Goal: Task Accomplishment & Management: Manage account settings

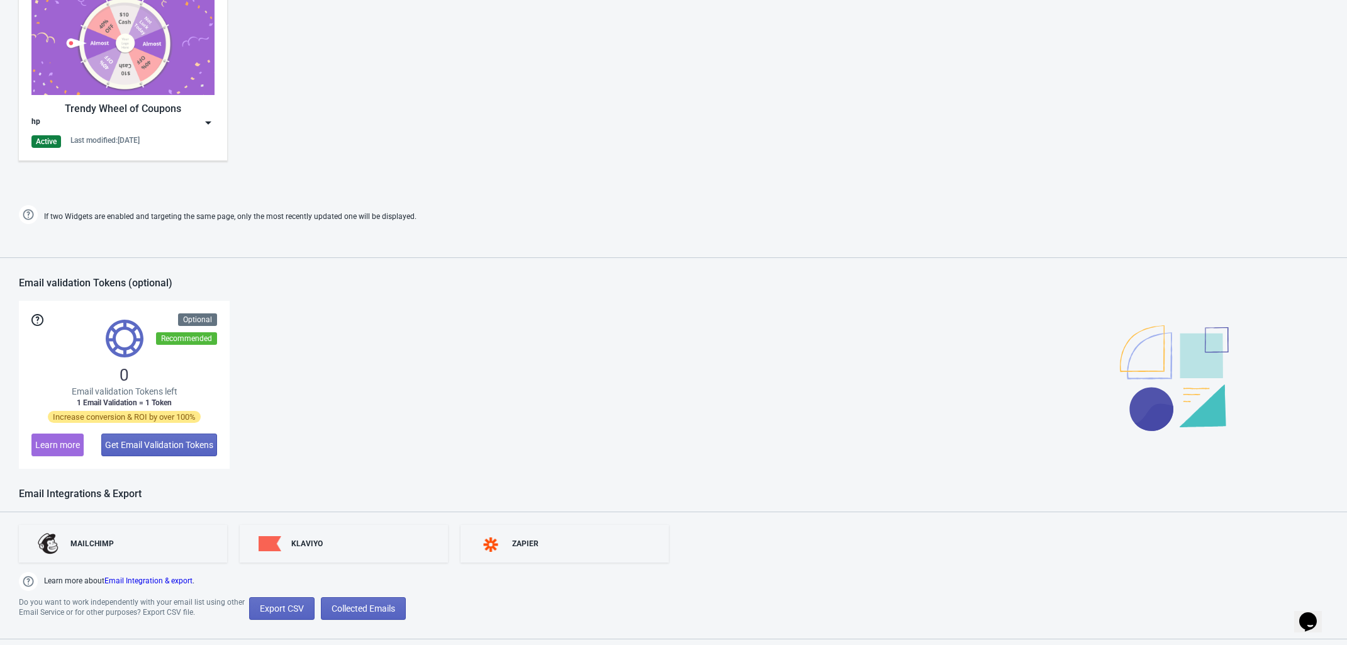
scroll to position [869, 0]
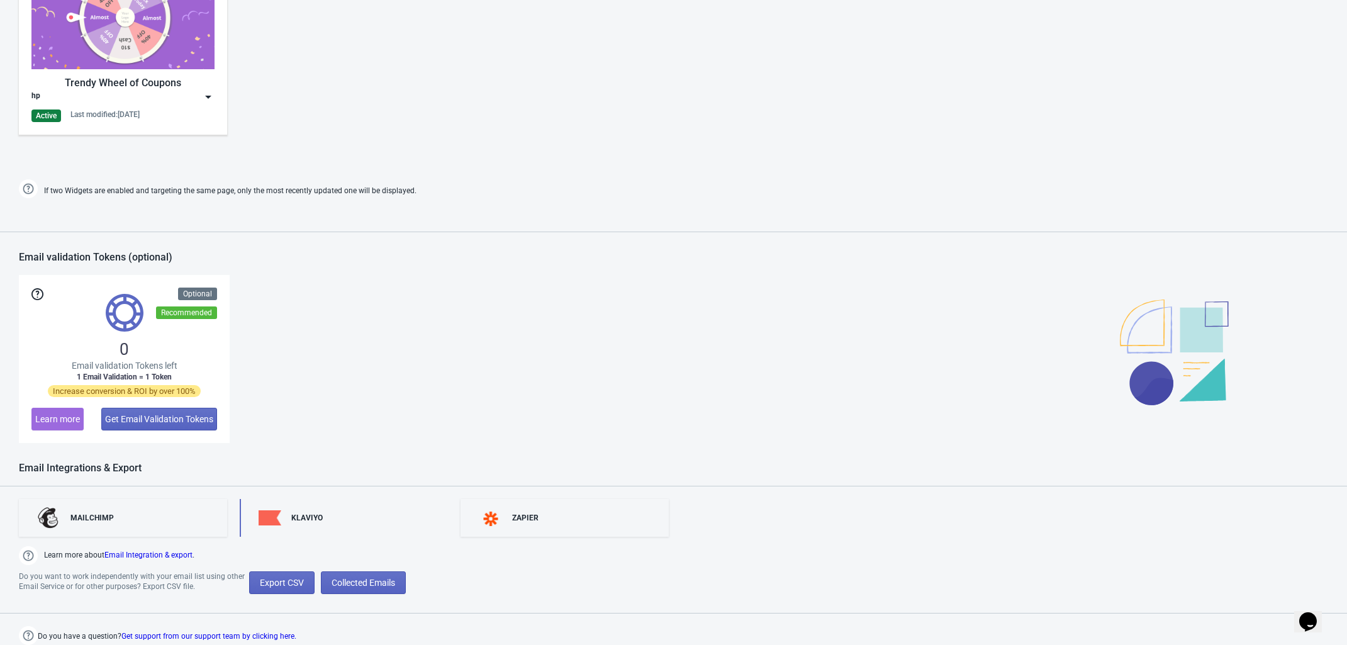
click at [331, 518] on div "KLAVIYO" at bounding box center [344, 518] width 208 height 38
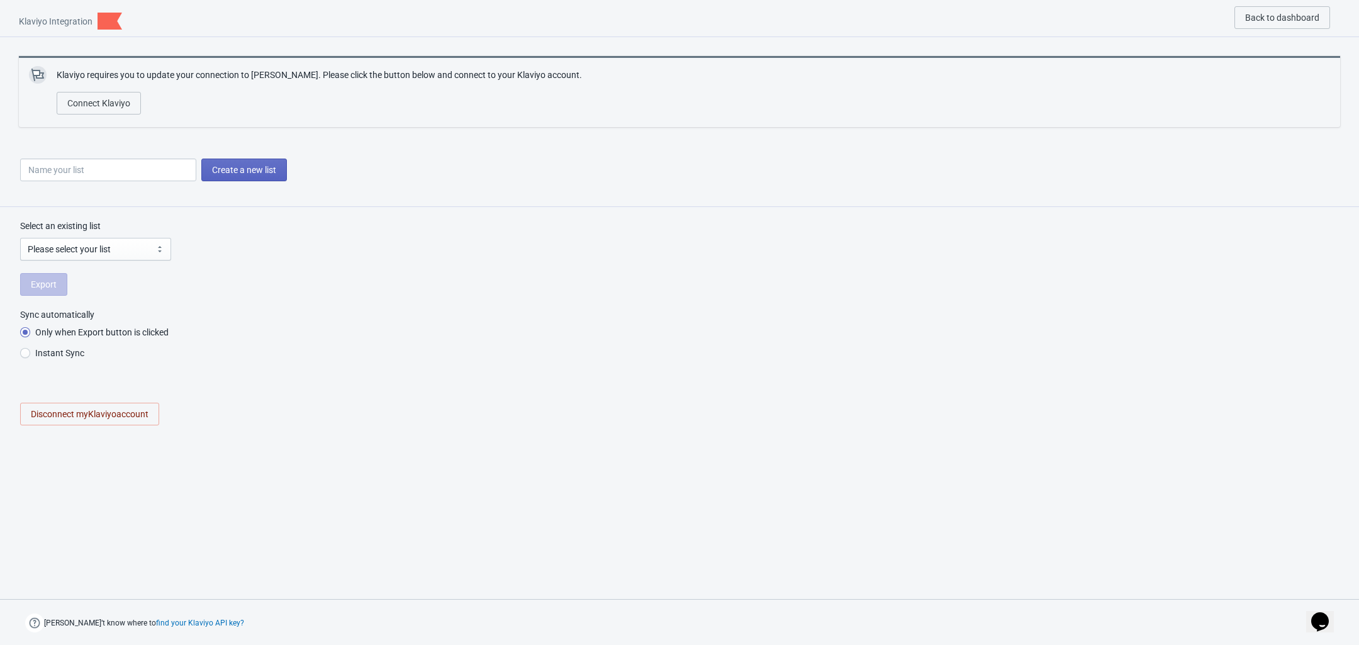
radio input "true"
select select "V8Hi5P"
click at [809, 326] on li "Only when Export button is clicked" at bounding box center [679, 333] width 1319 height 21
click at [120, 416] on span "Disconnect my Klaviyo account" at bounding box center [90, 414] width 118 height 10
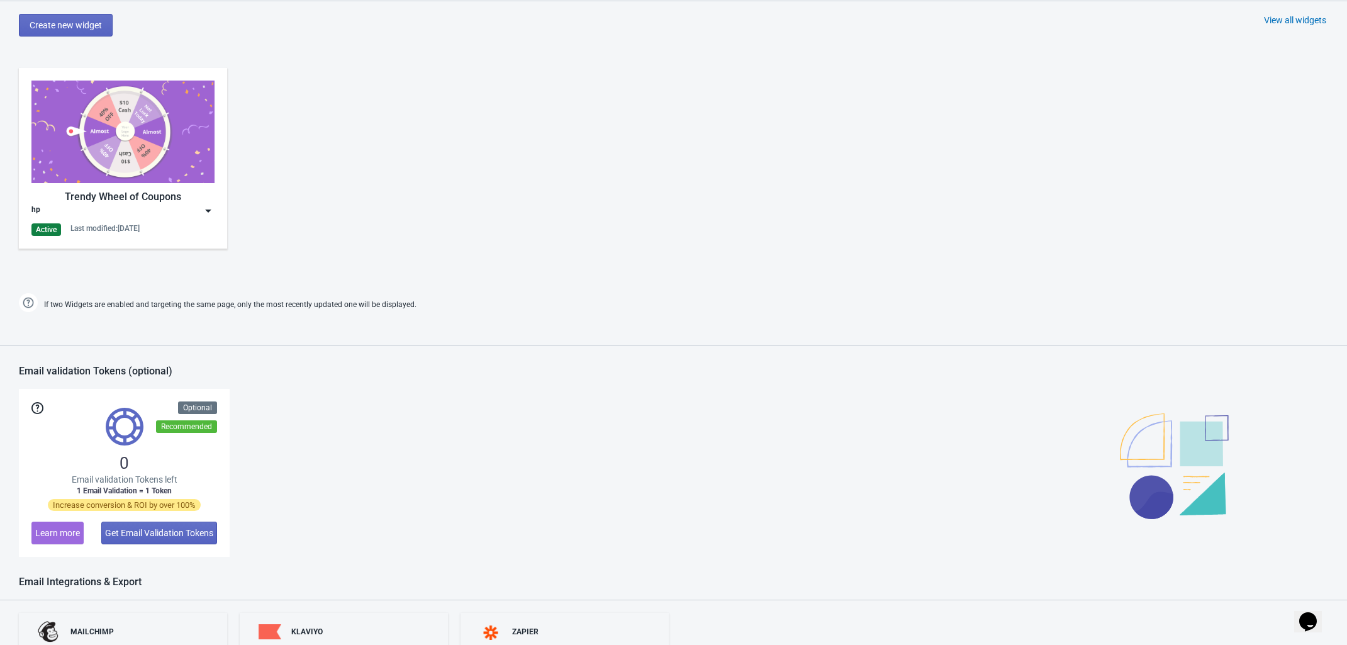
scroll to position [779, 0]
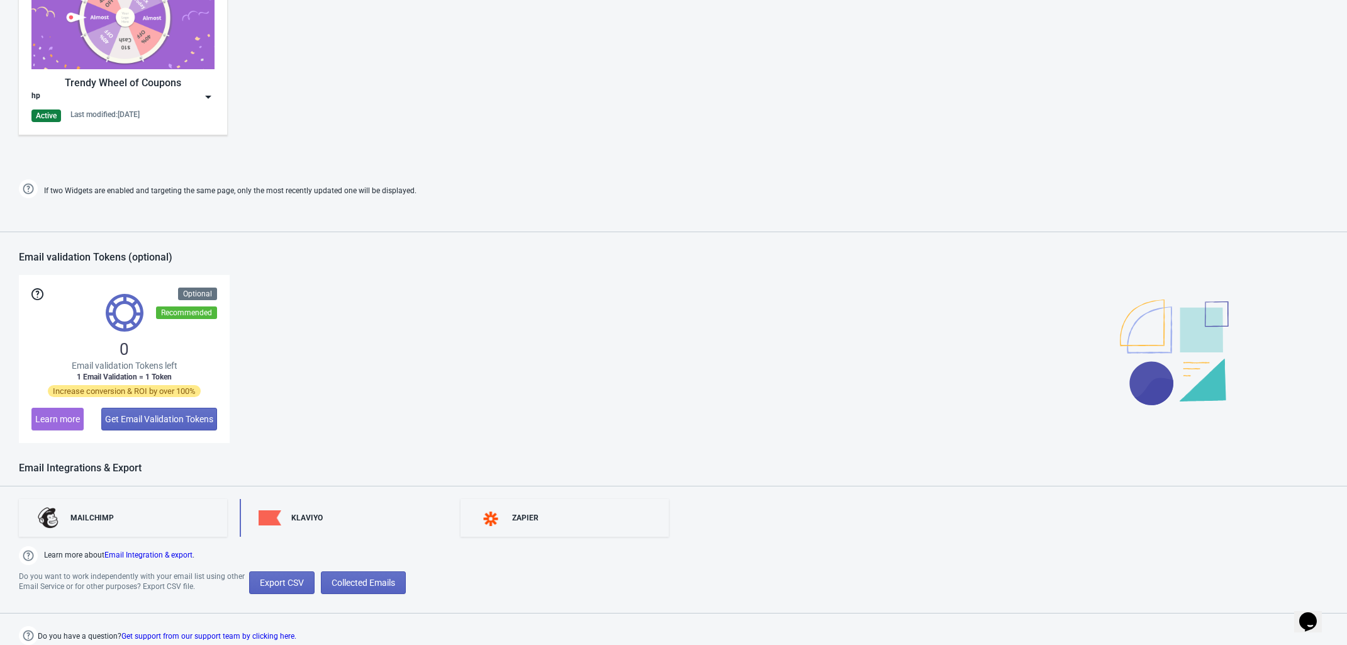
click at [357, 507] on div "KLAVIYO" at bounding box center [344, 518] width 208 height 38
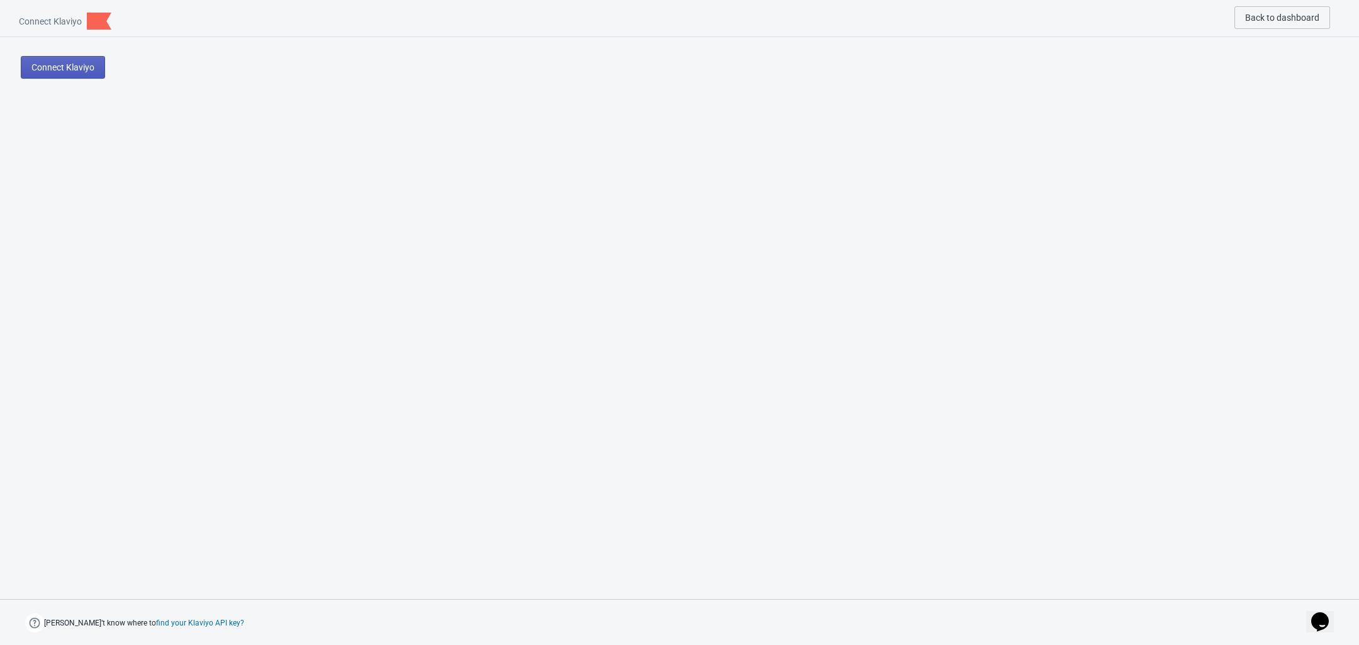
click at [94, 70] on button "Connect Klaviyo" at bounding box center [63, 67] width 84 height 23
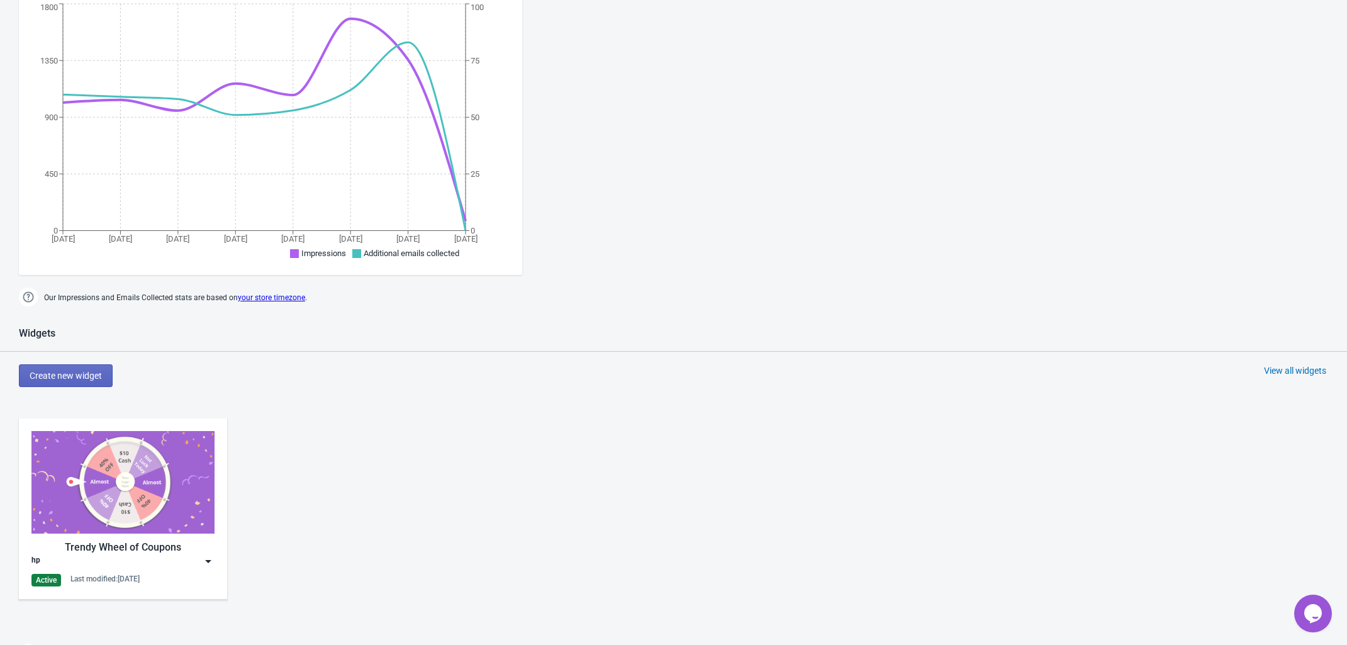
scroll to position [779, 0]
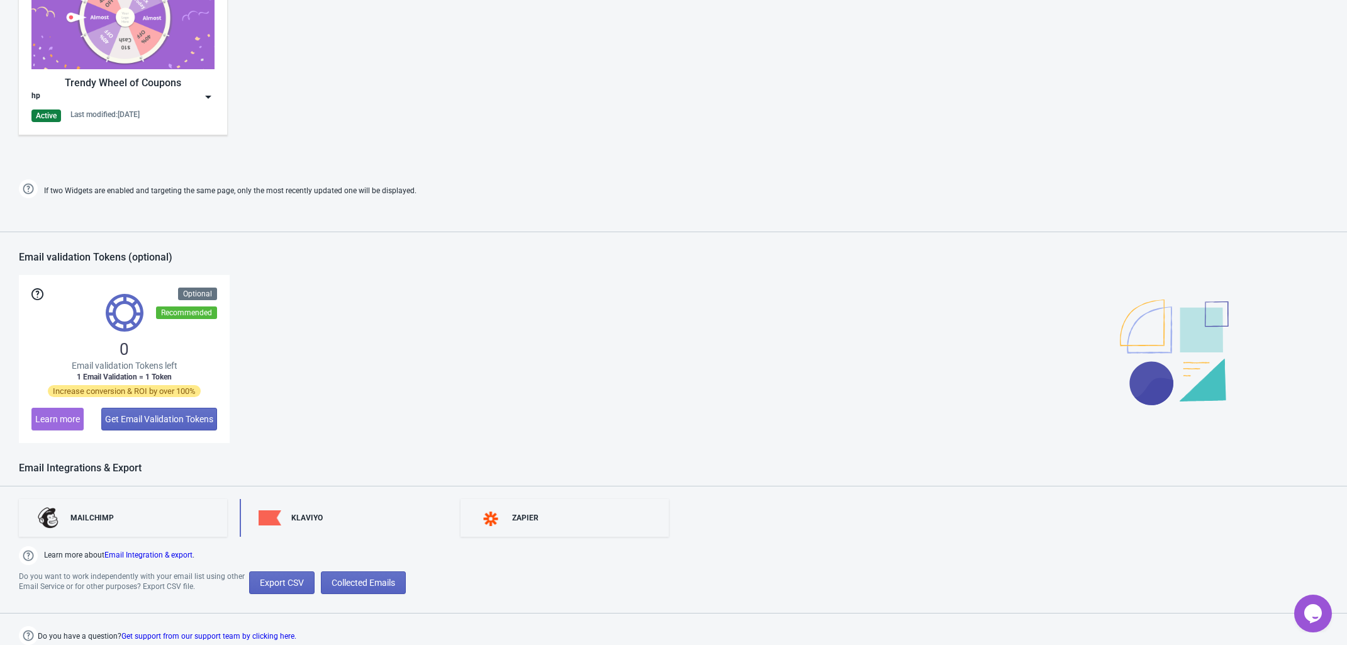
click at [310, 534] on div "KLAVIYO" at bounding box center [344, 518] width 208 height 38
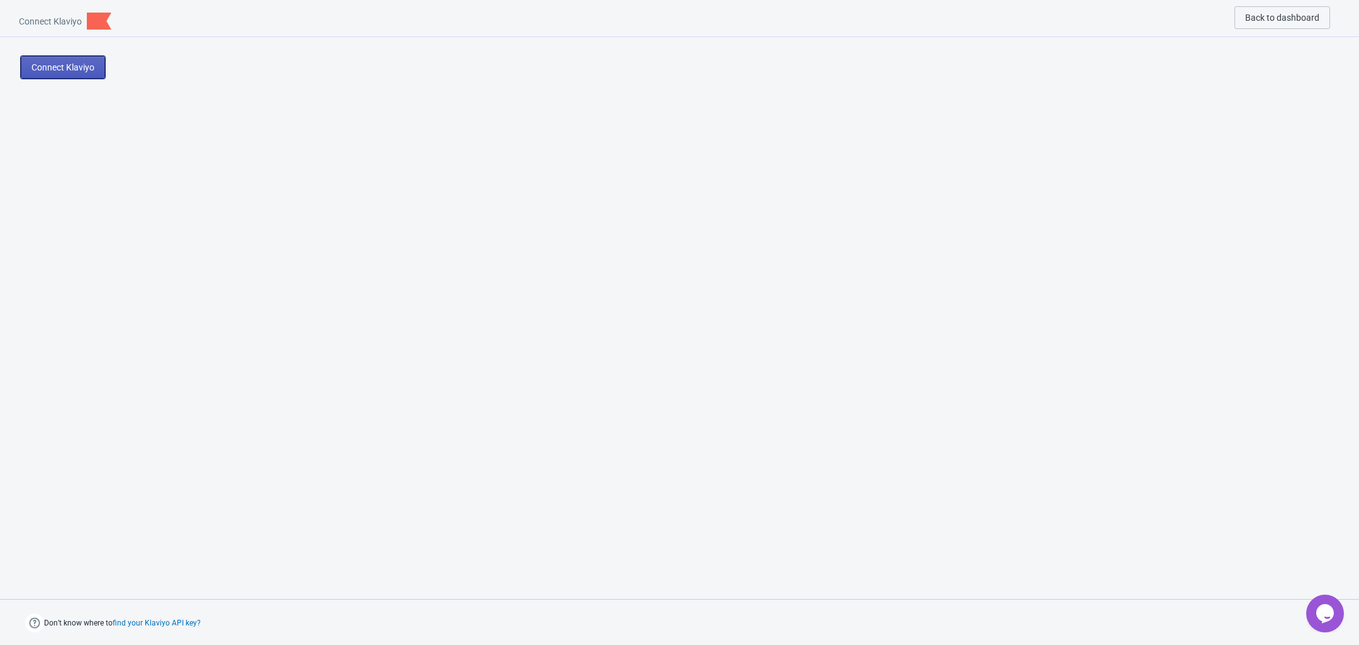
click at [58, 56] on button "Connect Klaviyo" at bounding box center [63, 67] width 84 height 23
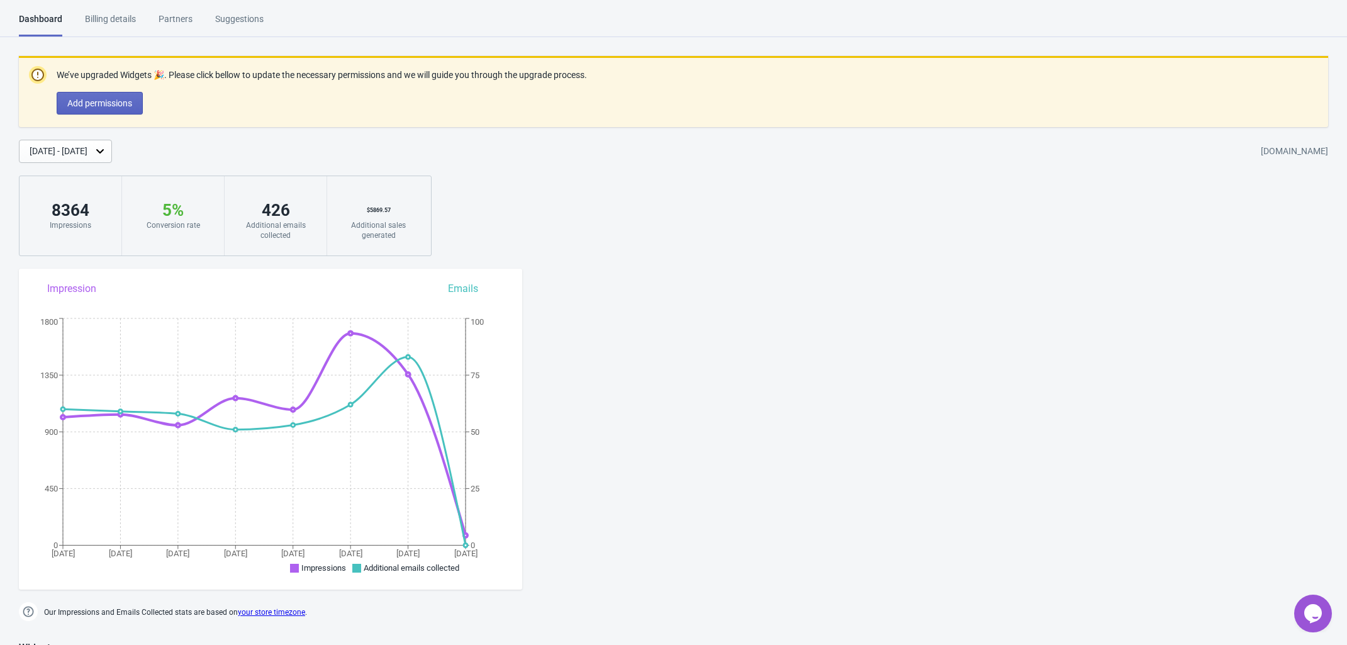
scroll to position [79, 0]
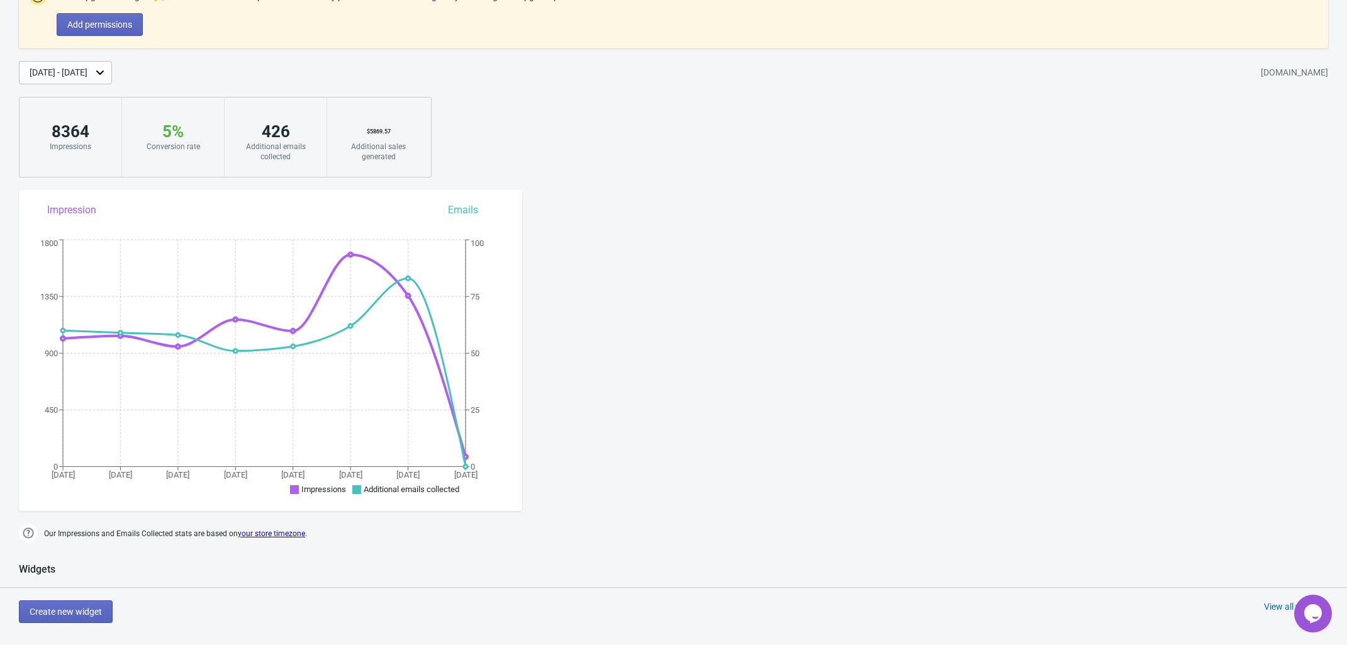
click at [87, 70] on div "[DATE] - [DATE]" at bounding box center [59, 72] width 58 height 13
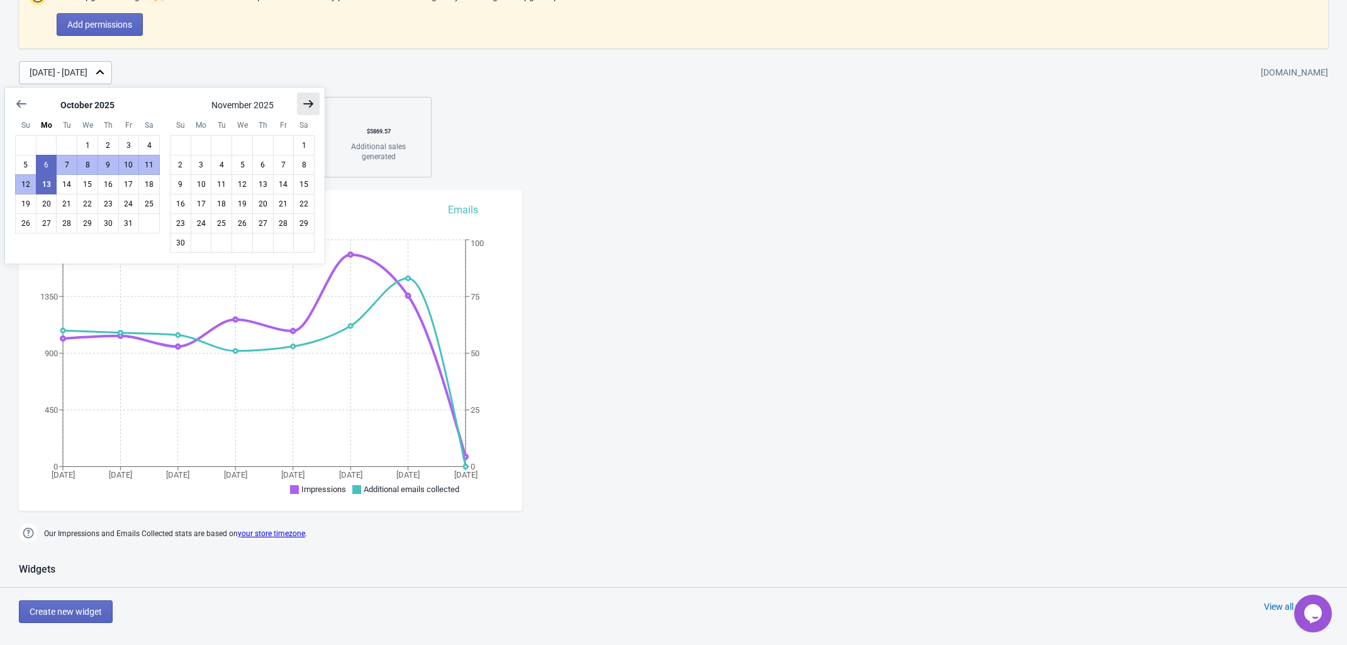
click at [310, 104] on icon "Show next month, December 2025" at bounding box center [308, 104] width 10 height 8
click at [310, 104] on icon "Show next month, January 2026" at bounding box center [308, 104] width 10 height 8
click at [310, 104] on icon "Show next month, February 2026" at bounding box center [308, 104] width 10 height 8
click at [310, 104] on icon "Show next month, March 2026" at bounding box center [308, 104] width 10 height 8
click at [310, 104] on icon "Show next month, April 2026" at bounding box center [308, 104] width 10 height 8
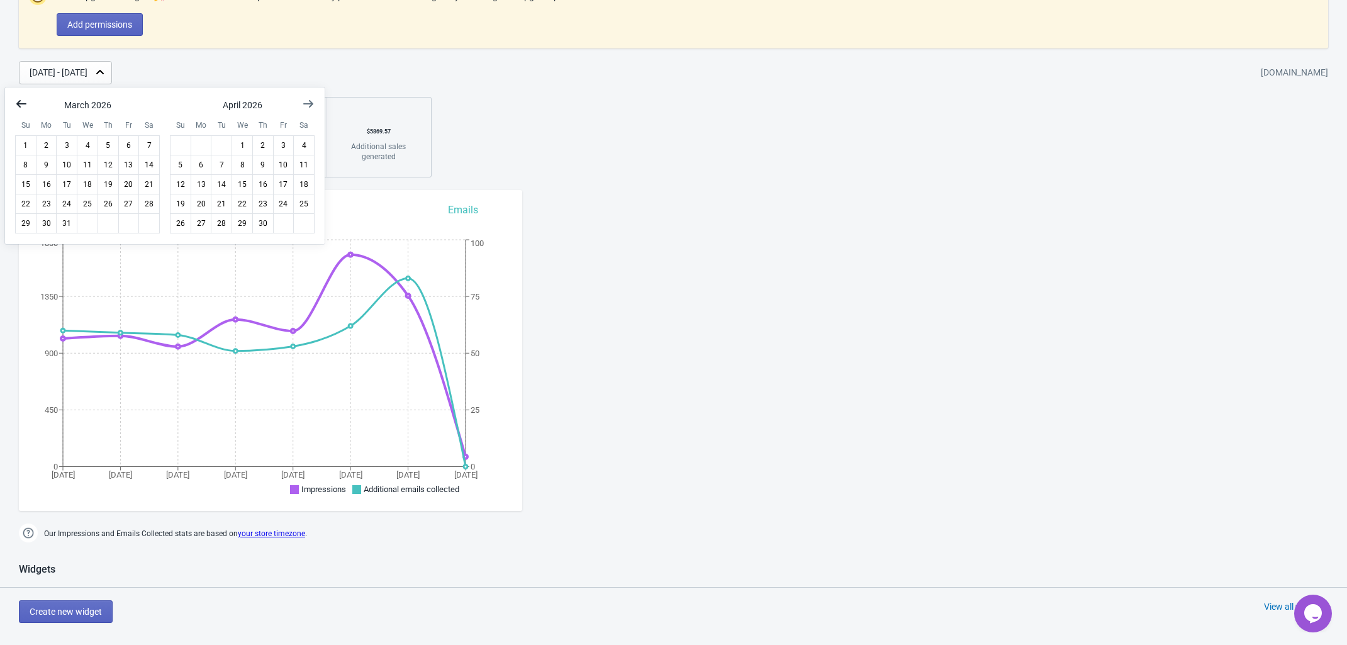
click at [17, 104] on icon "Show previous month, February 2026" at bounding box center [21, 104] width 10 height 8
click at [17, 104] on icon "Show previous month, January 2026" at bounding box center [21, 104] width 10 height 8
click at [17, 104] on icon "Show previous month, December 2025" at bounding box center [21, 104] width 10 height 8
click at [17, 104] on icon "Show previous month, November 2025" at bounding box center [21, 104] width 10 height 8
click at [17, 104] on icon "Show previous month, October 2025" at bounding box center [21, 104] width 10 height 8
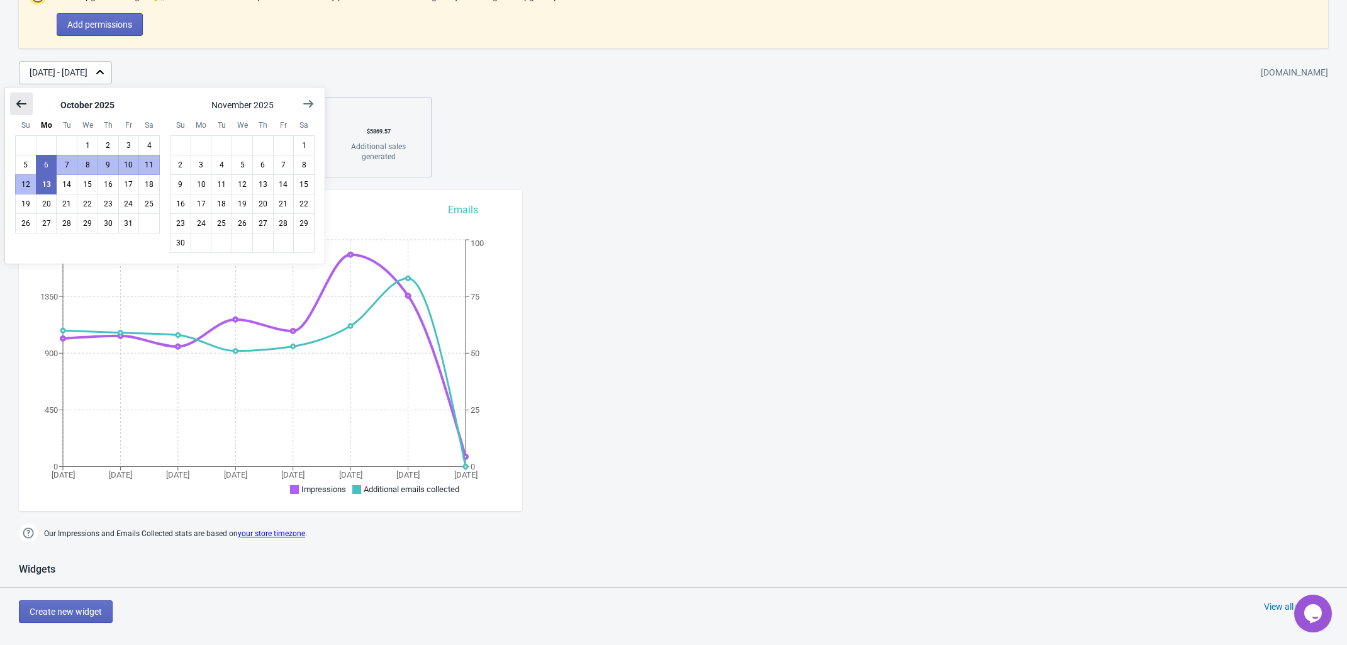
click at [22, 106] on icon "Show previous month, September 2025" at bounding box center [21, 104] width 13 height 13
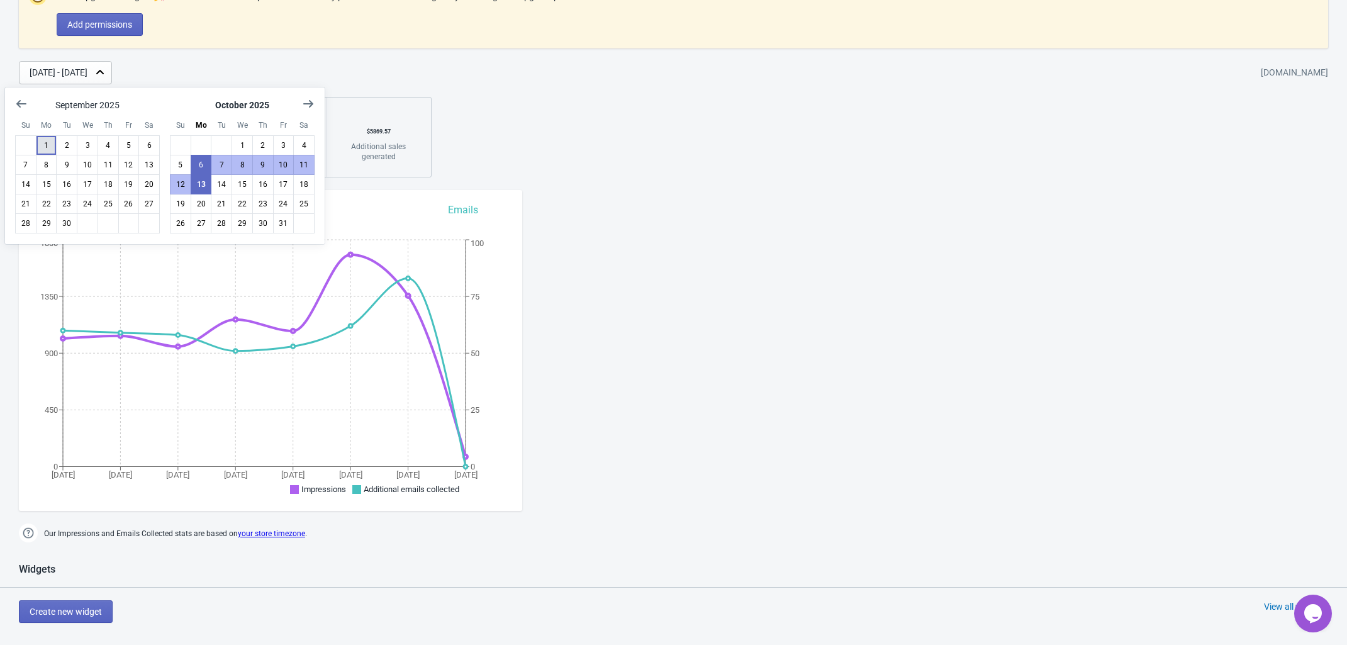
click at [52, 144] on button "1" at bounding box center [46, 145] width 21 height 20
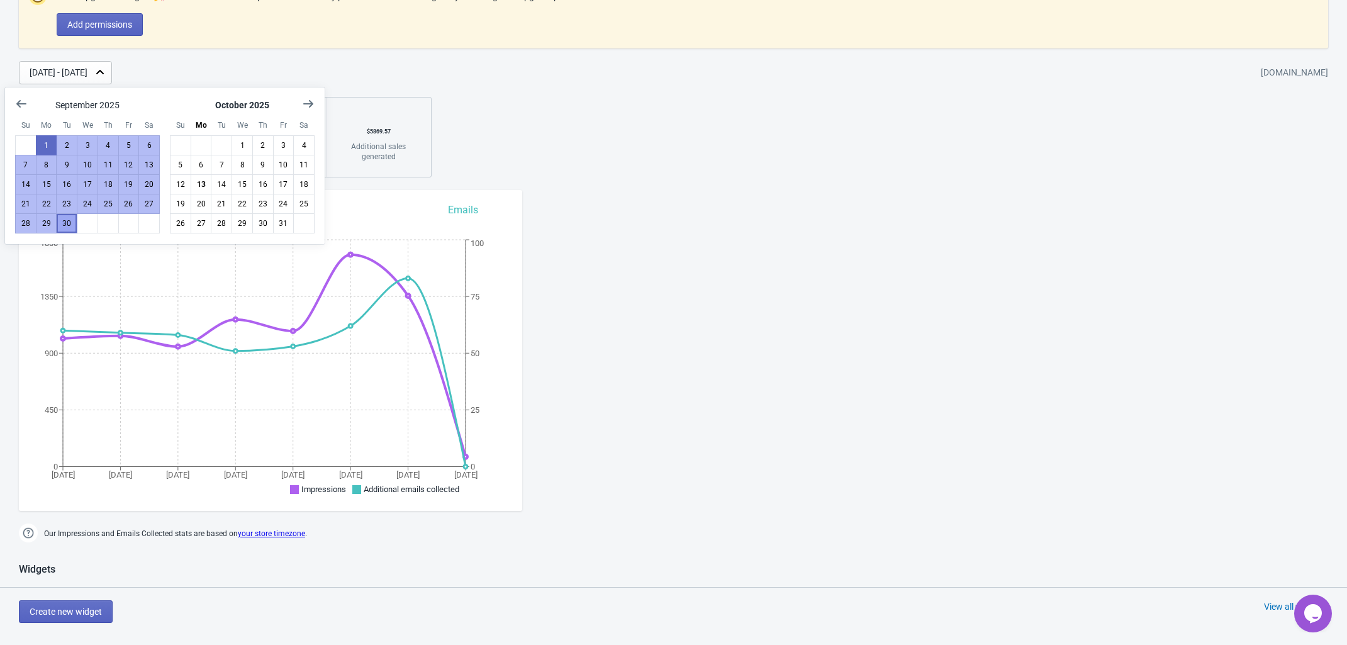
click at [74, 226] on button "30" at bounding box center [66, 223] width 21 height 20
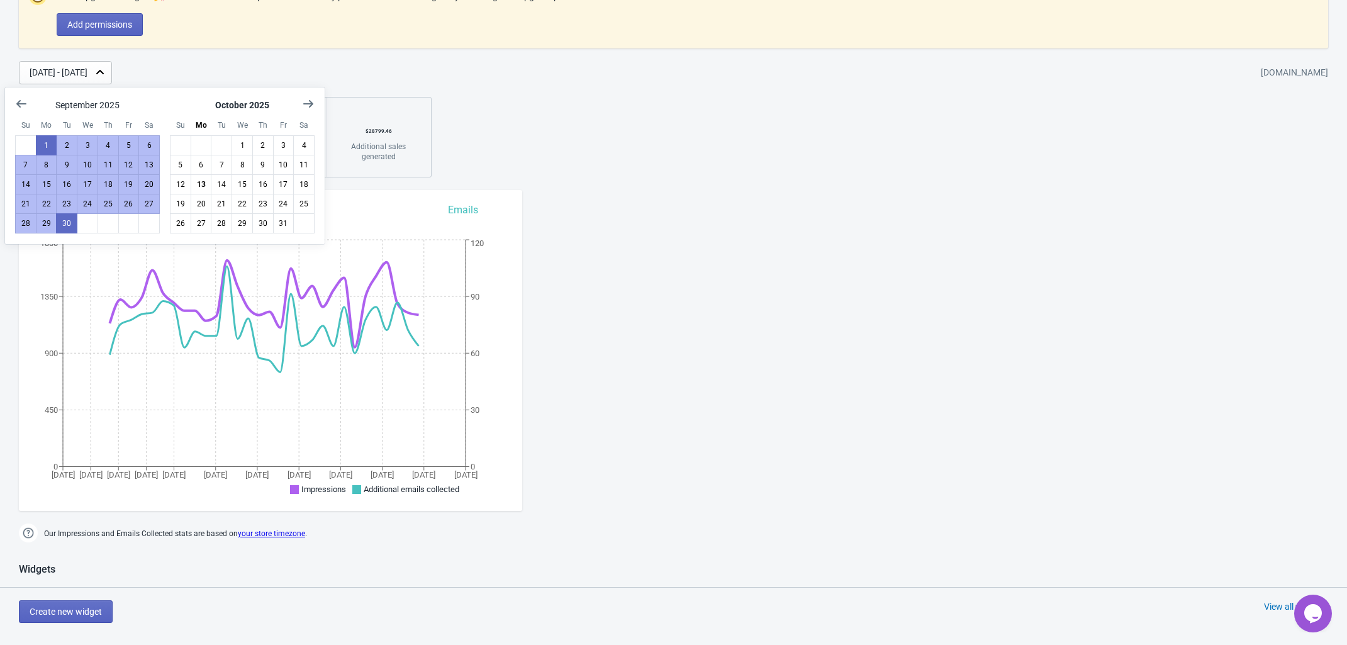
click at [718, 220] on div "Dashboard Billing details Partners Suggestions Dashboard Billing details Partne…" at bounding box center [673, 639] width 1347 height 1411
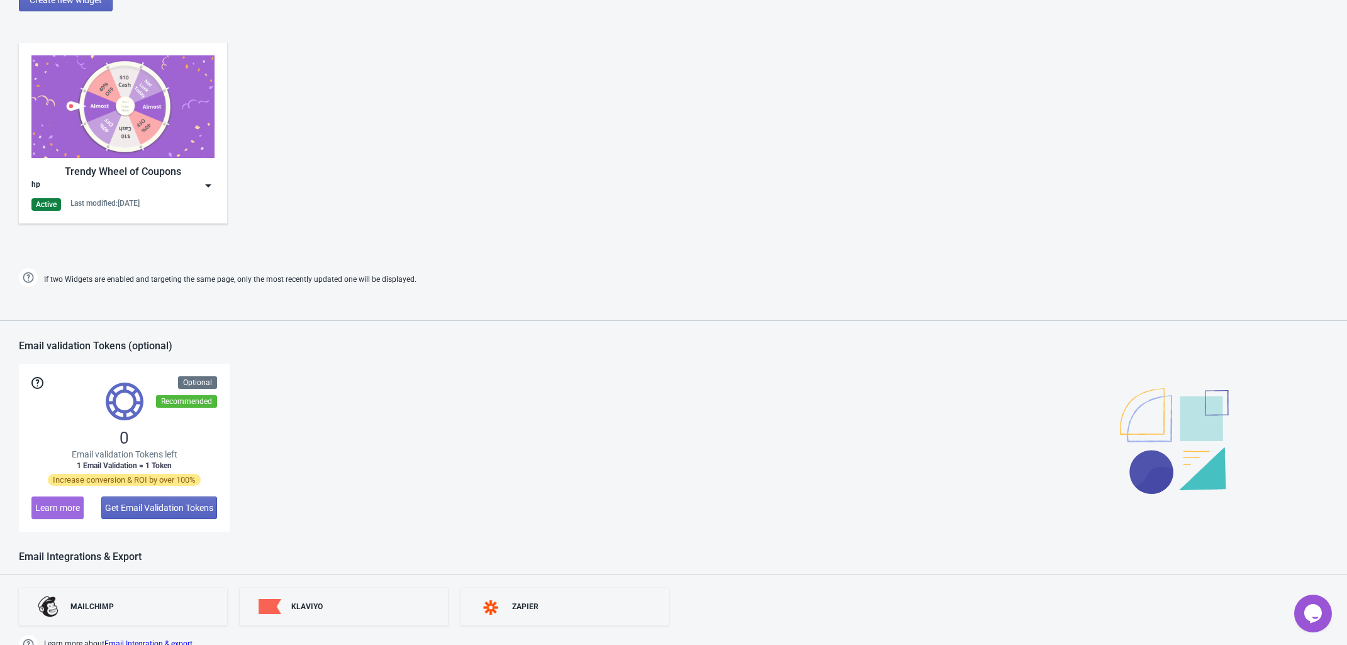
scroll to position [779, 0]
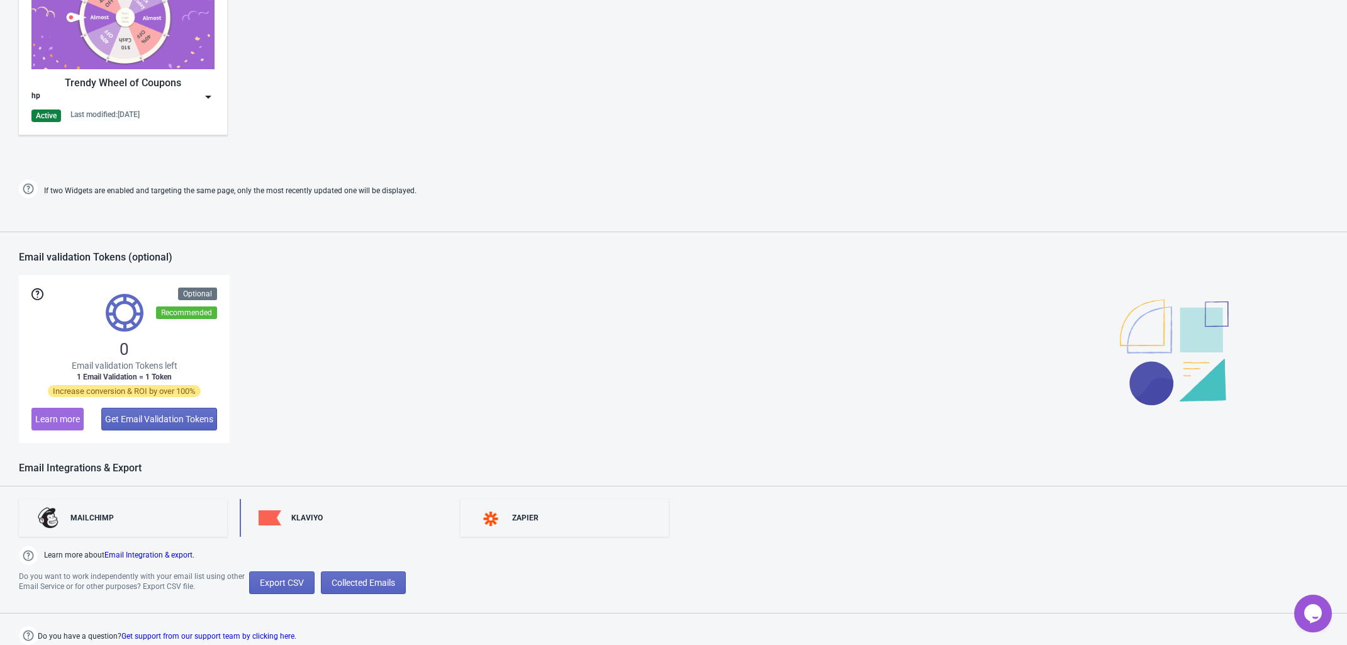
click at [329, 518] on div "KLAVIYO" at bounding box center [344, 518] width 208 height 38
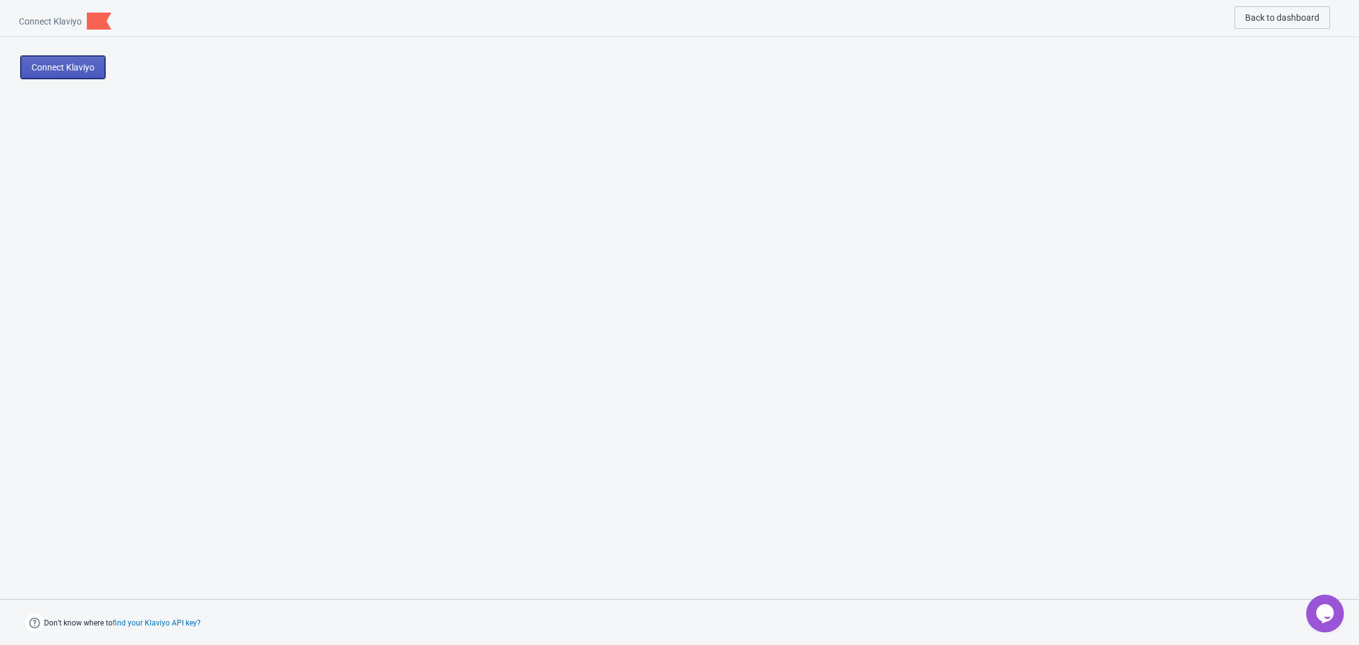
drag, startPoint x: 43, startPoint y: 70, endPoint x: 35, endPoint y: 55, distance: 16.6
click at [43, 69] on span "Connect Klaviyo" at bounding box center [62, 67] width 63 height 10
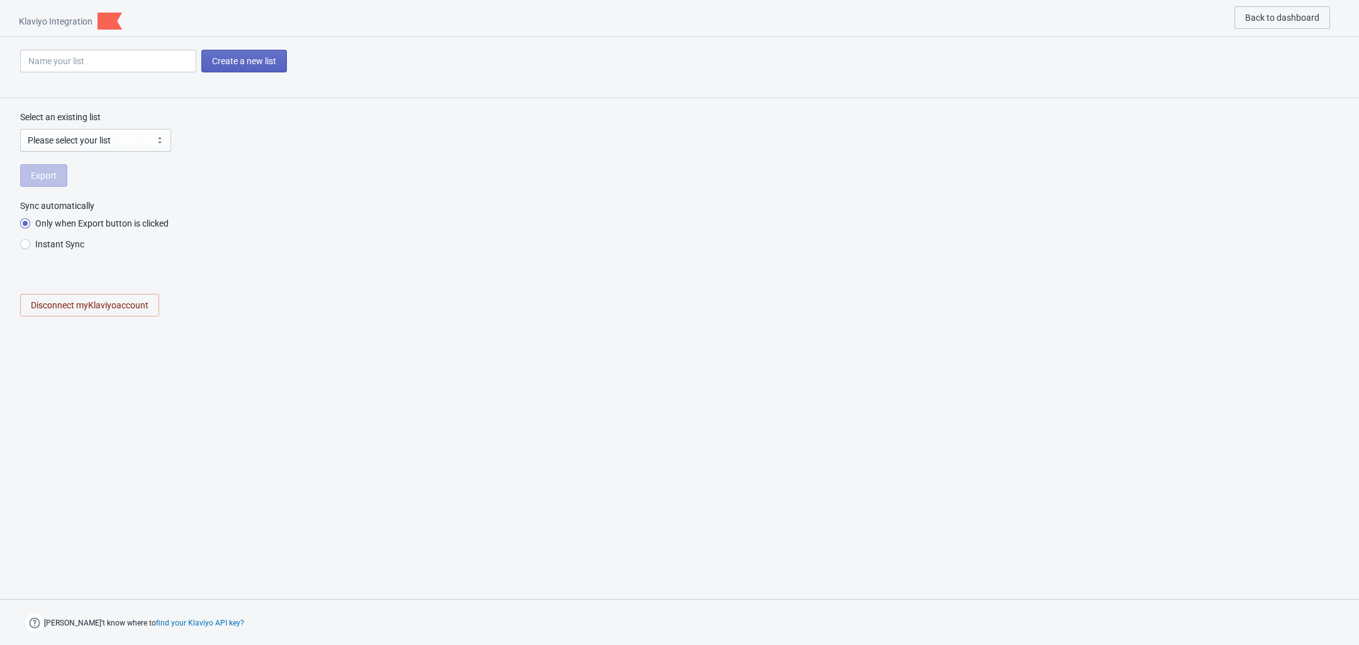
radio input "true"
select select "V8Hi5P"
click at [67, 314] on button "Disconnect my Klaviyo account" at bounding box center [89, 305] width 139 height 23
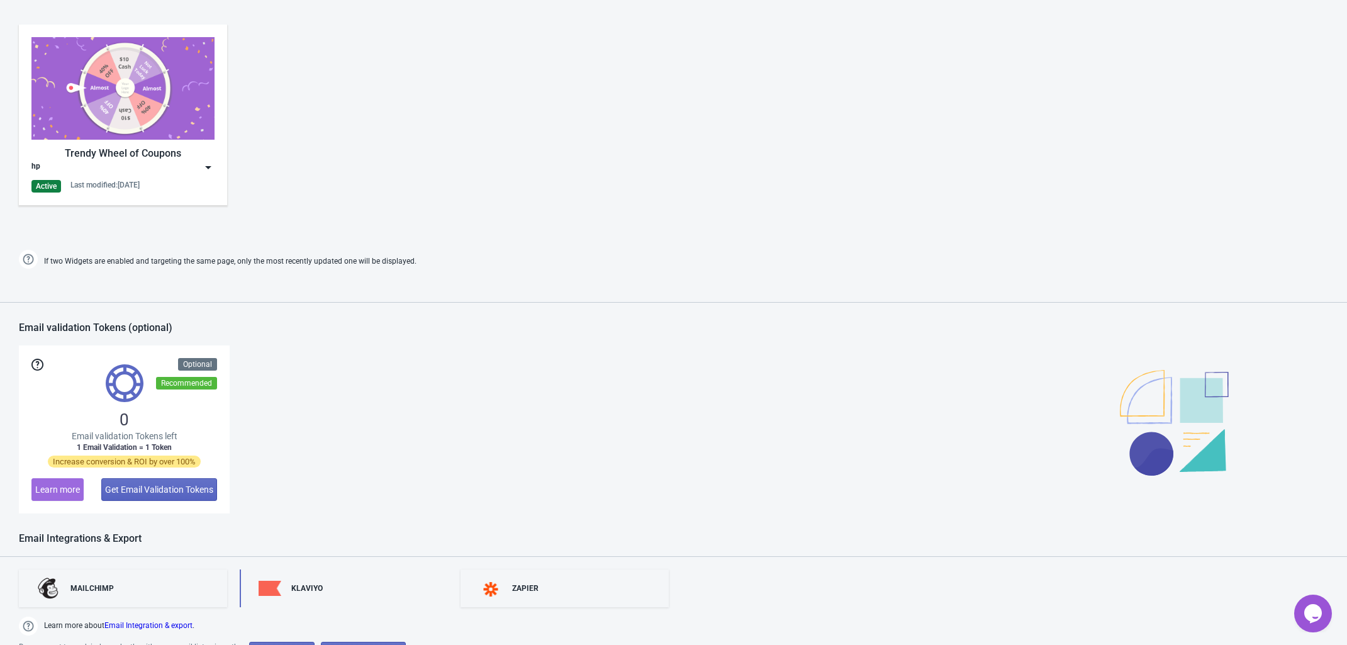
scroll to position [779, 0]
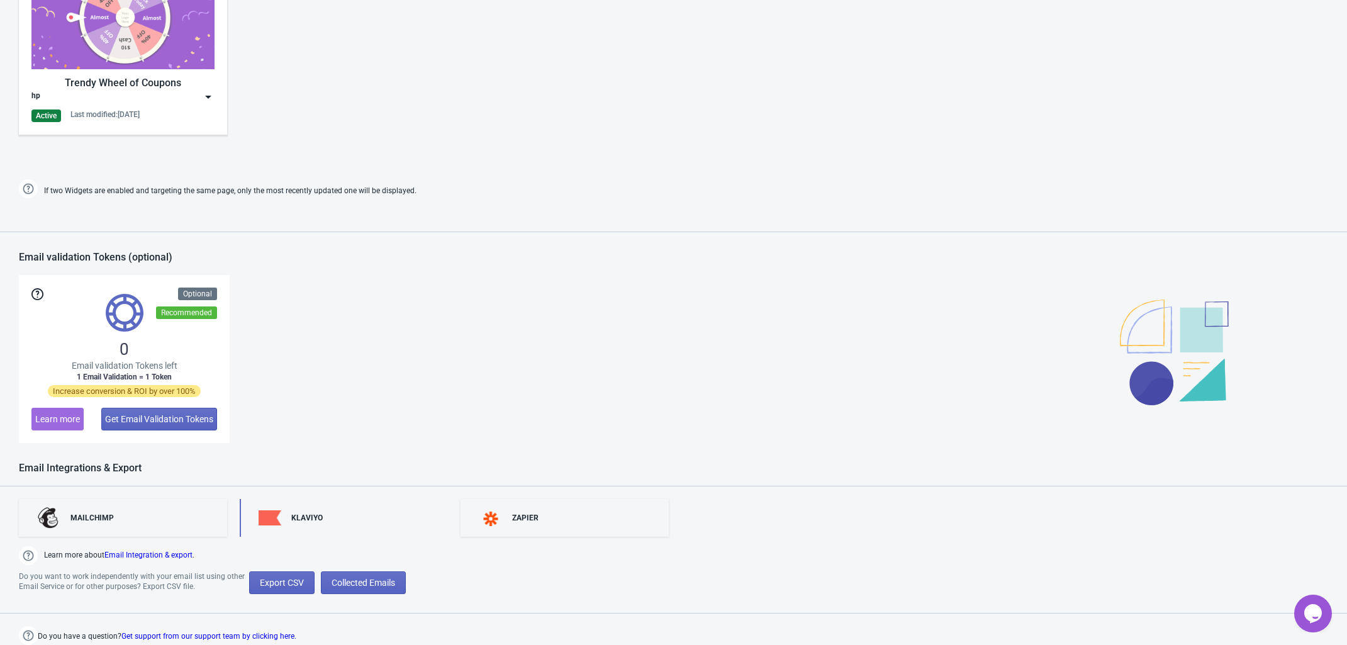
click at [327, 508] on div "KLAVIYO" at bounding box center [344, 518] width 208 height 38
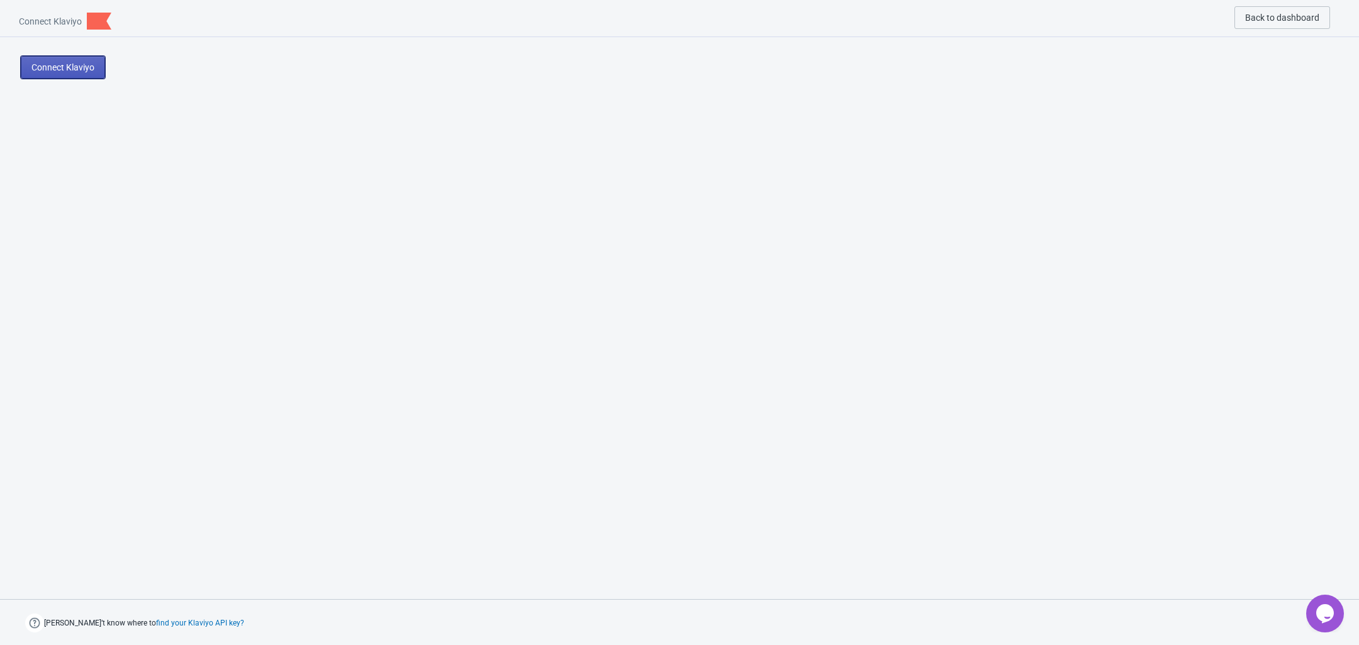
drag, startPoint x: 52, startPoint y: 74, endPoint x: 70, endPoint y: 72, distance: 19.0
click at [52, 73] on button "Connect Klaviyo" at bounding box center [63, 67] width 84 height 23
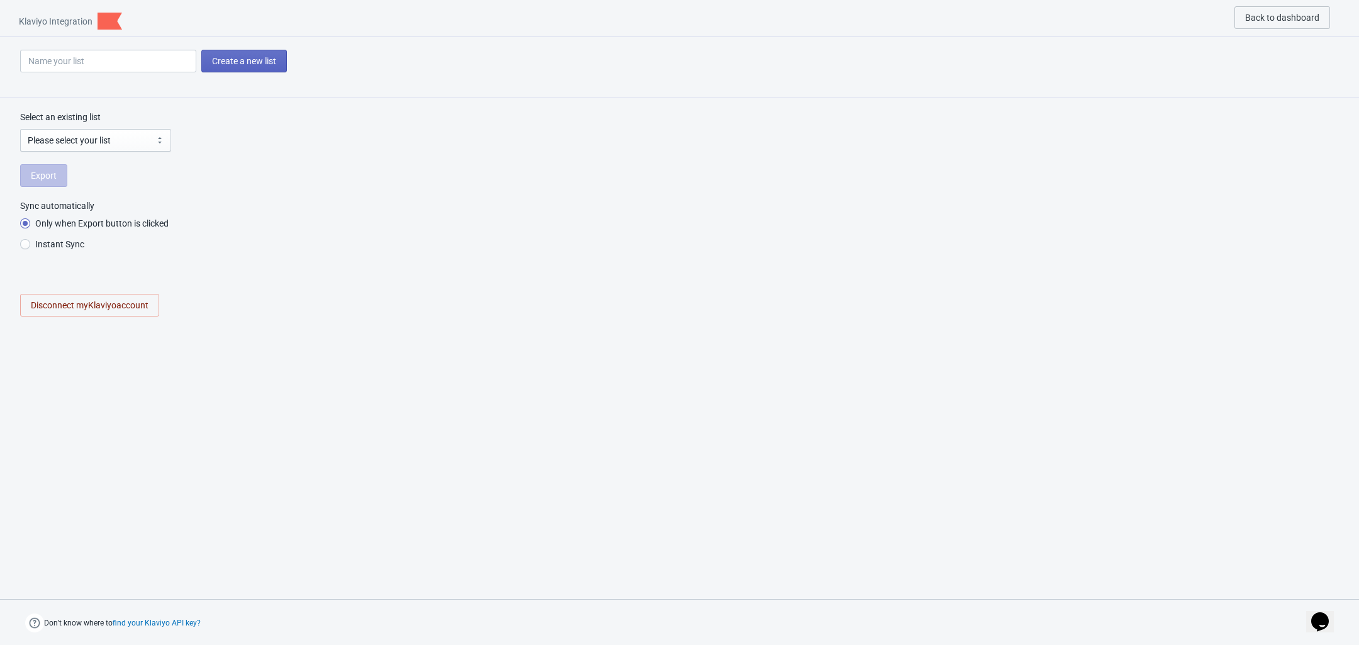
radio input "true"
select select "V8Hi5P"
click at [120, 140] on select "Please select your list 所有客户4-排除弃单未恢复 下单时间超过一个月以上3.30 Crowdfunding 12月前已购买客户fb-…" at bounding box center [95, 140] width 151 height 23
click at [118, 135] on select "Please select your list 所有客户4-排除弃单未恢复 下单时间超过一个月以上3.30 Crowdfunding 12月前已购买客户fb-…" at bounding box center [95, 140] width 151 height 23
click at [760, 255] on li "Instant Sync" at bounding box center [679, 245] width 1319 height 21
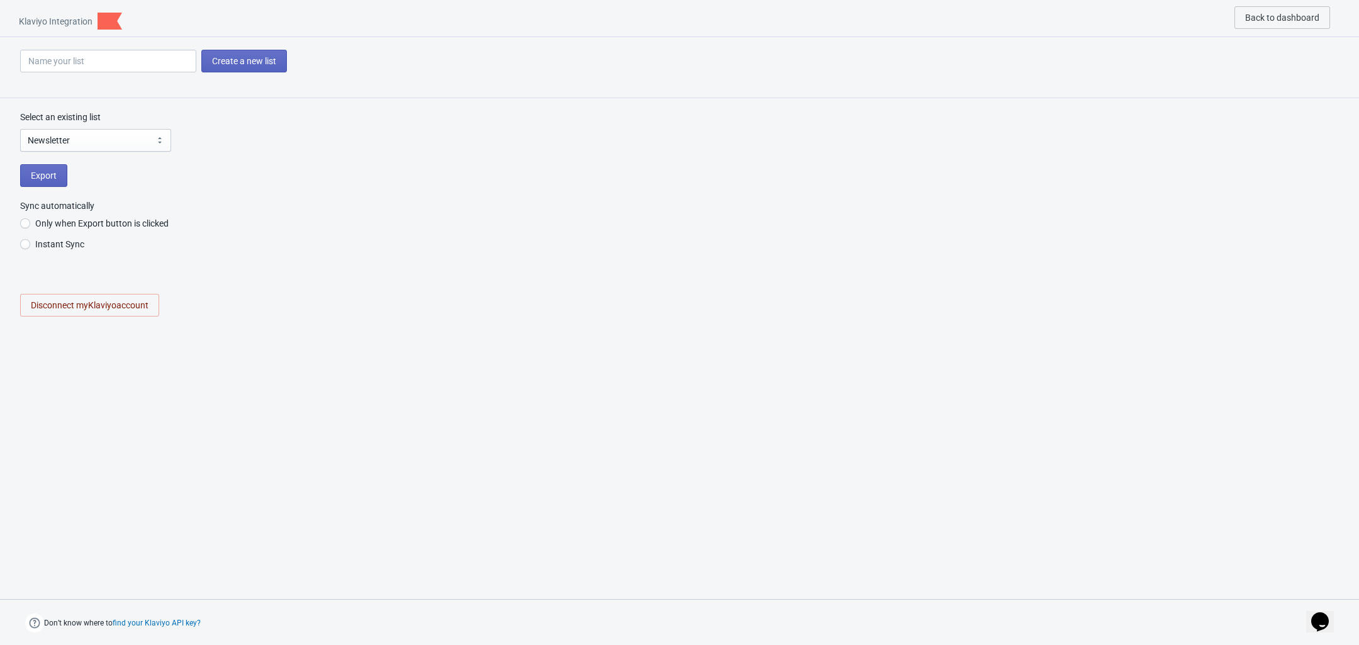
drag, startPoint x: 1000, startPoint y: 326, endPoint x: 1000, endPoint y: 333, distance: 6.9
click at [1000, 326] on div "Select an existing list Please select your list 所有客户4-排除弃单未恢复 下单时间超过一个月以上3.30 C…" at bounding box center [679, 219] width 1359 height 243
drag, startPoint x: 1104, startPoint y: 411, endPoint x: 1067, endPoint y: 427, distance: 40.3
click at [1104, 411] on div at bounding box center [679, 461] width 1359 height 238
click at [623, 95] on div "Create a new list" at bounding box center [679, 67] width 1359 height 61
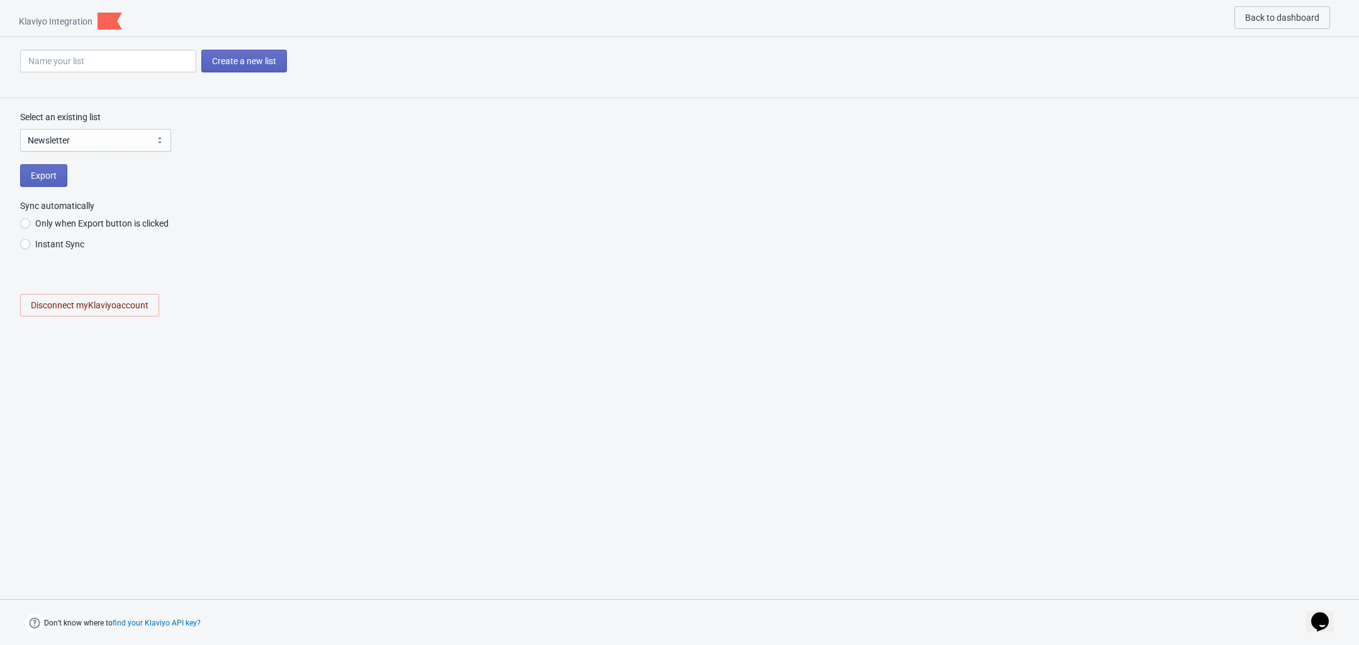
click at [53, 248] on span "Instant Sync" at bounding box center [59, 244] width 49 height 13
click at [30, 248] on input "Instant Sync" at bounding box center [25, 250] width 10 height 23
click at [501, 325] on div "Select an existing list Please select your list 所有客户4-排除弃单未恢复 下单时间超过一个月以上3.30 C…" at bounding box center [679, 219] width 1359 height 243
drag, startPoint x: 328, startPoint y: 321, endPoint x: 564, endPoint y: 413, distance: 253.2
click at [564, 413] on div "Klaviyo Integration Back to dashboard Create a new list Select an existing list…" at bounding box center [679, 322] width 1359 height 645
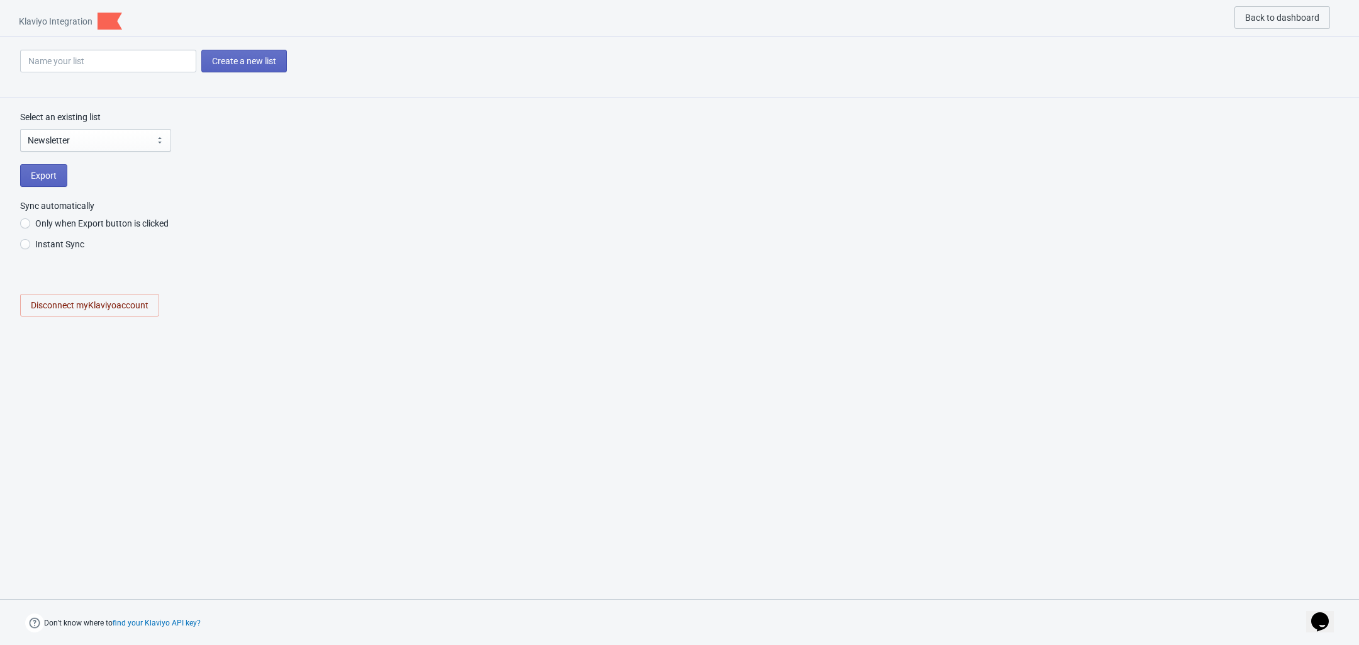
click at [58, 246] on span "Instant Sync" at bounding box center [59, 244] width 49 height 13
click at [30, 246] on input "Instant Sync" at bounding box center [25, 250] width 10 height 23
click at [684, 379] on div at bounding box center [679, 461] width 1359 height 238
click at [1283, 24] on button "Back to dashboard" at bounding box center [1282, 17] width 96 height 23
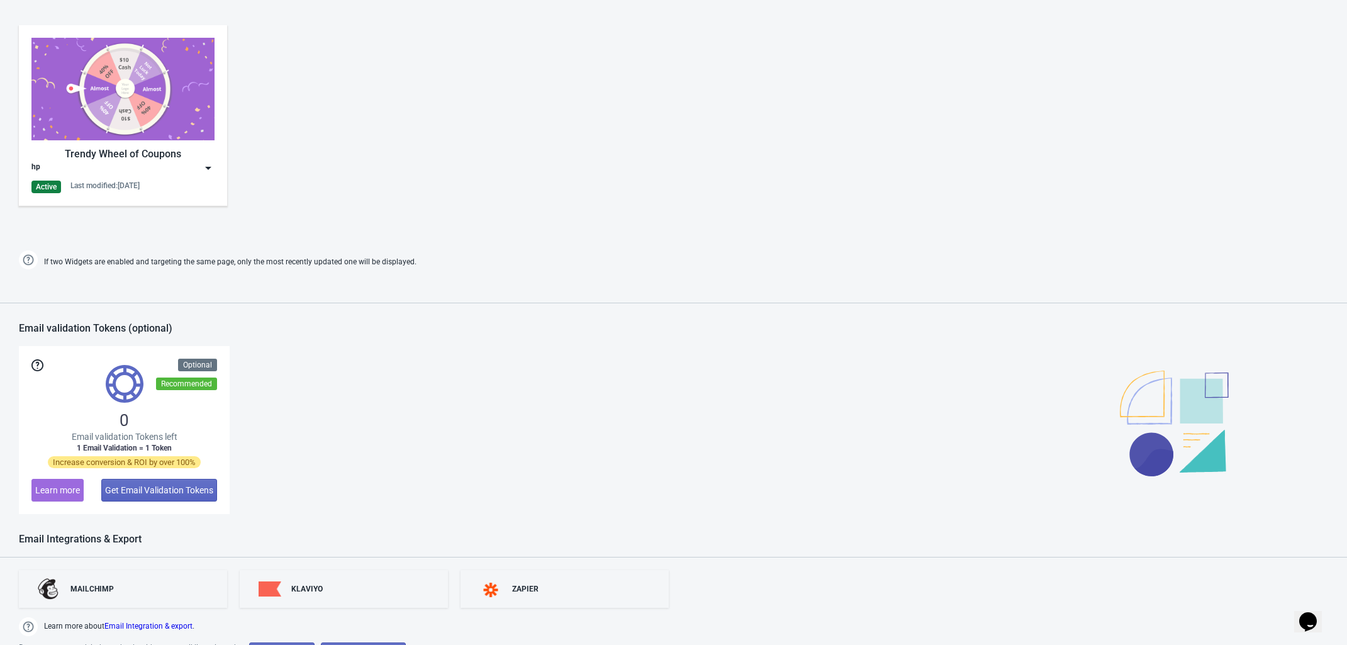
scroll to position [779, 0]
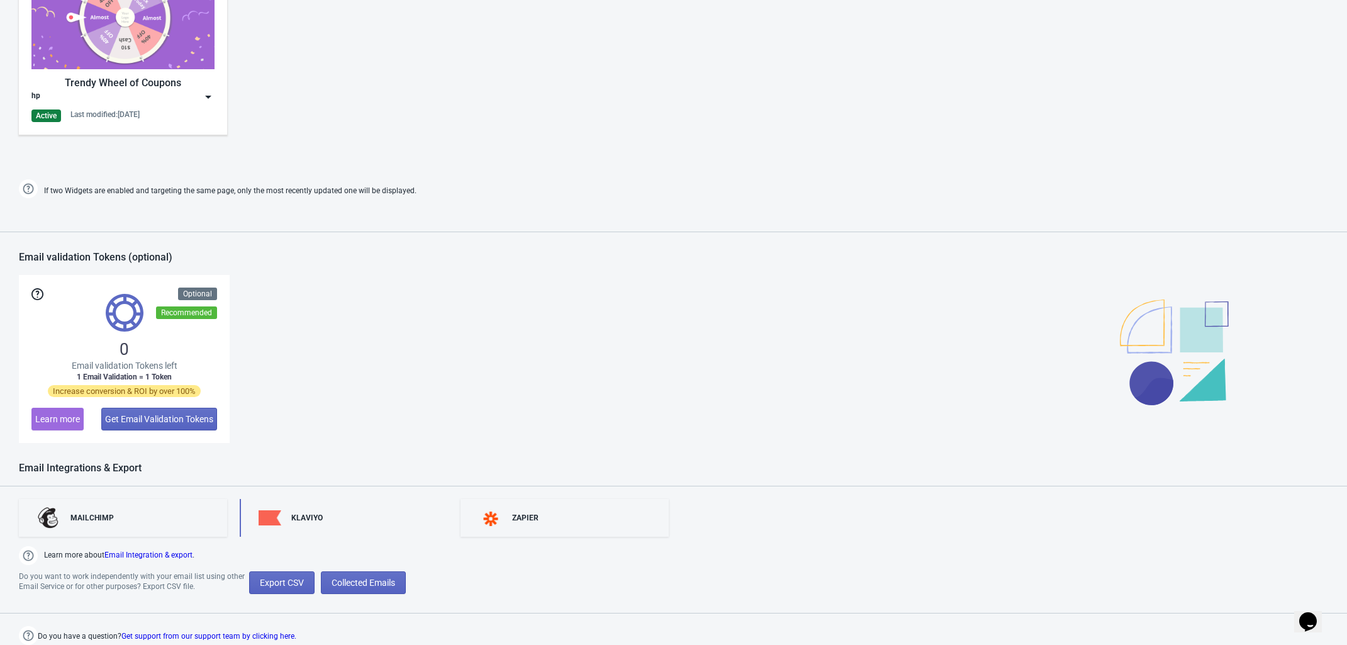
click at [323, 520] on div "KLAVIYO" at bounding box center [344, 518] width 208 height 38
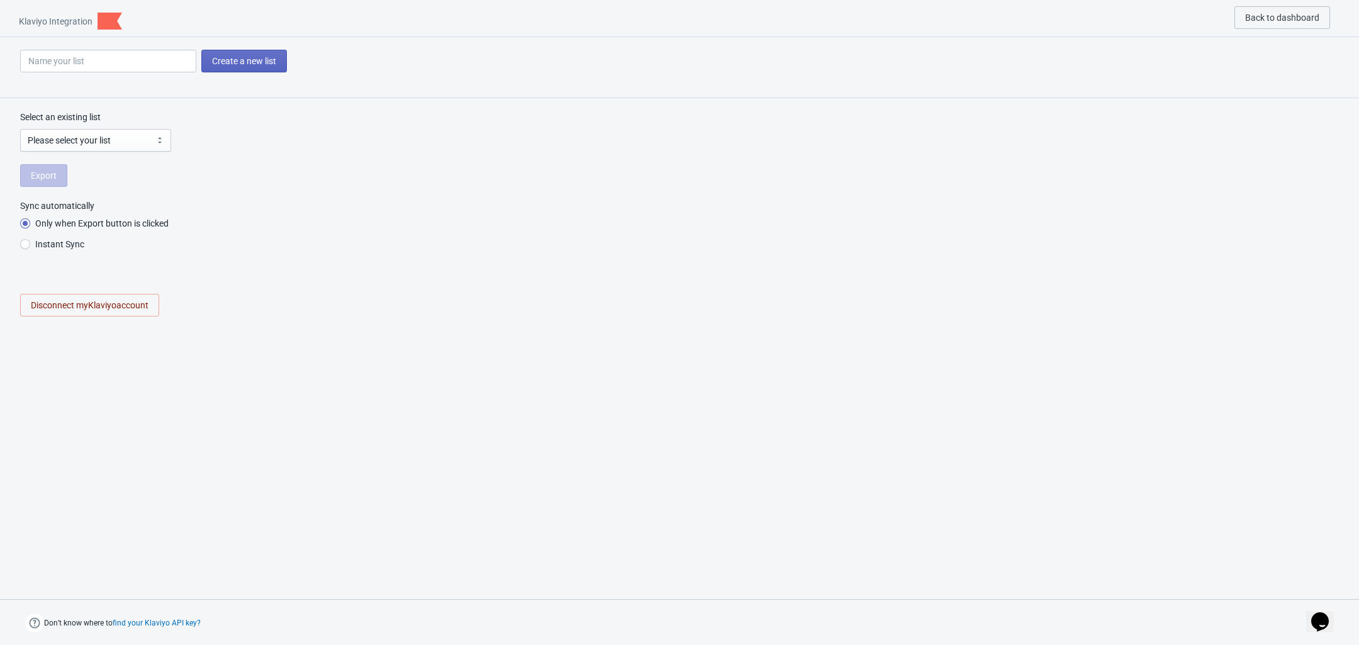
select select "V8Hi5P"
radio input "true"
click at [793, 428] on div at bounding box center [679, 461] width 1359 height 238
